Goal: Task Accomplishment & Management: Use online tool/utility

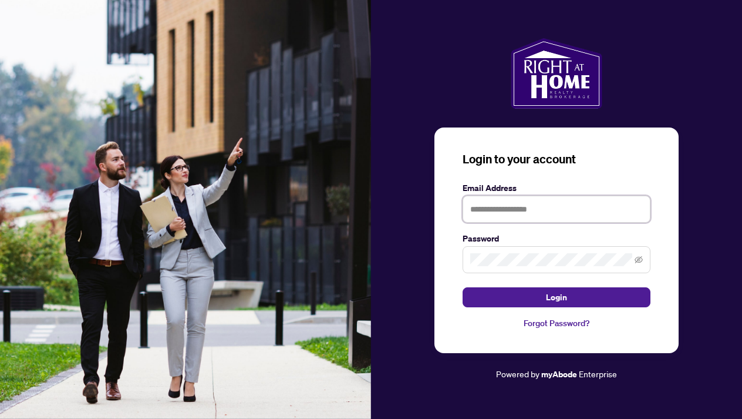
type input "**********"
click at [557, 297] on button "Login" at bounding box center [557, 297] width 188 height 20
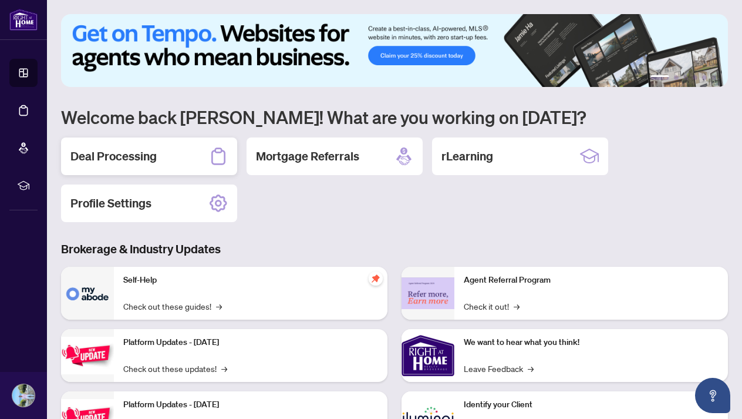
click at [174, 159] on div "Deal Processing" at bounding box center [149, 156] width 176 height 38
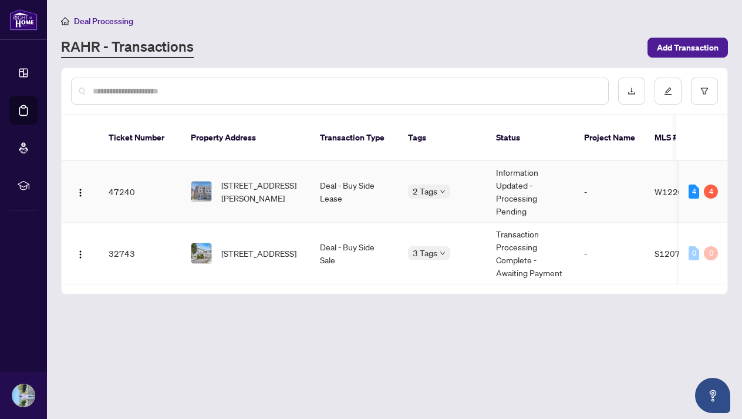
click at [566, 182] on td "Information Updated - Processing Pending" at bounding box center [531, 192] width 88 height 62
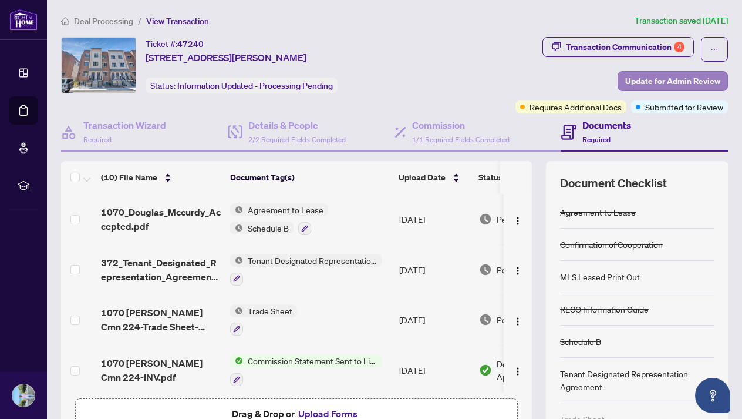
click at [670, 83] on span "Update for Admin Review" at bounding box center [672, 81] width 95 height 19
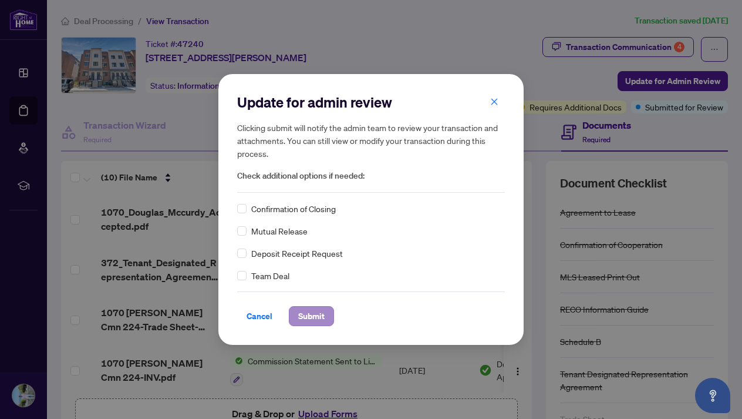
click at [319, 316] on span "Submit" at bounding box center [311, 316] width 26 height 19
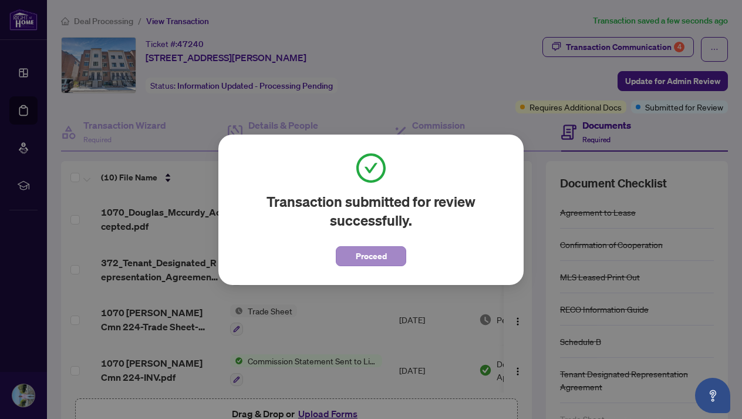
click at [382, 262] on span "Proceed" at bounding box center [371, 256] width 31 height 19
